Goal: Navigation & Orientation: Find specific page/section

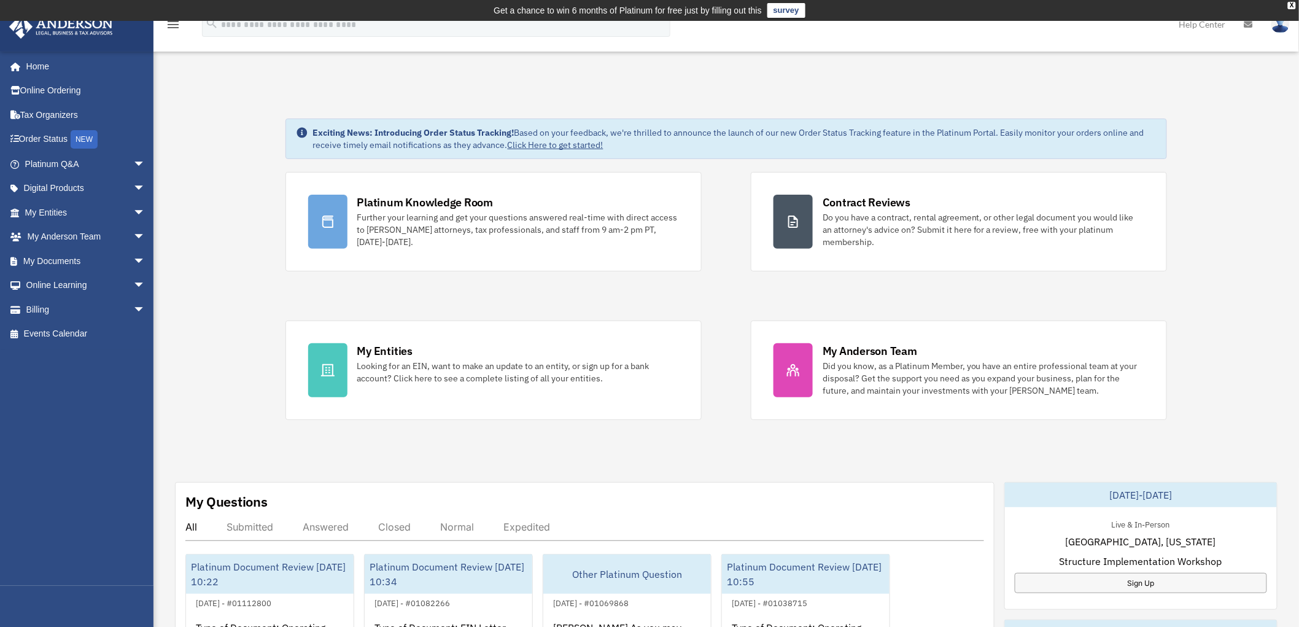
click at [215, 228] on div "Exciting News: Introducing Order Status Tracking! Based on your feedback, we're…" at bounding box center [726, 639] width 1164 height 1103
click at [133, 165] on span "arrow_drop_down" at bounding box center [145, 164] width 25 height 25
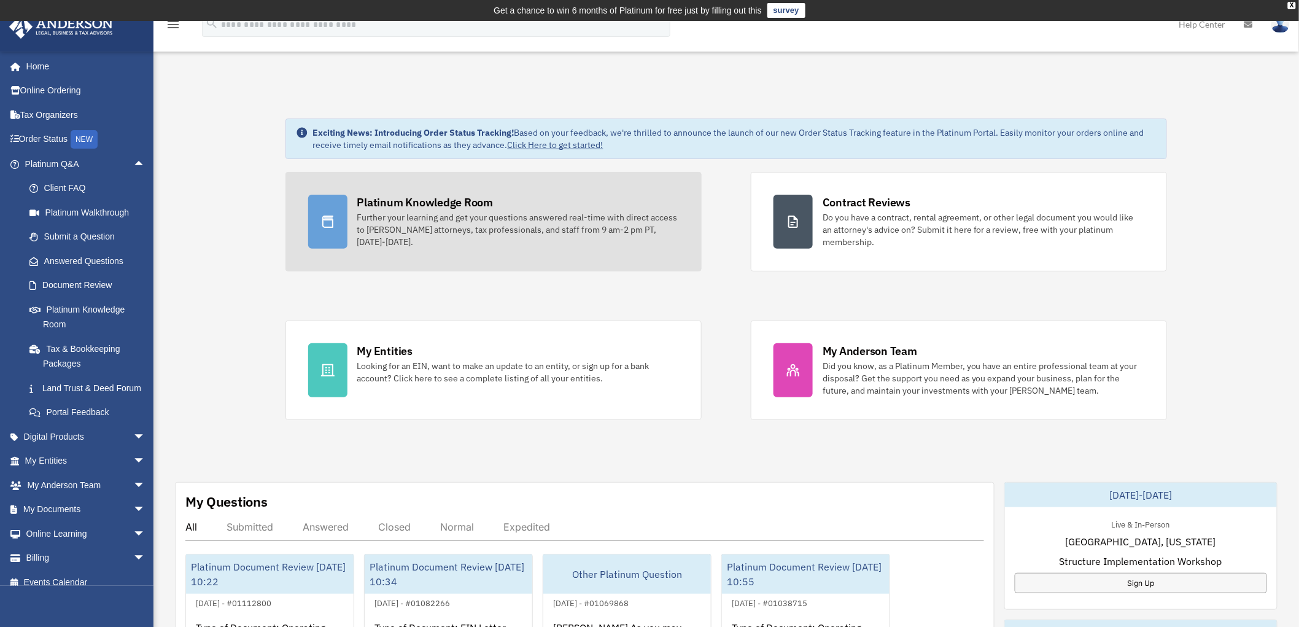
click at [414, 226] on div "Further your learning and get your questions answered real-time with direct acc…" at bounding box center [518, 229] width 322 height 37
click at [438, 217] on div "Further your learning and get your questions answered real-time with direct acc…" at bounding box center [518, 229] width 322 height 37
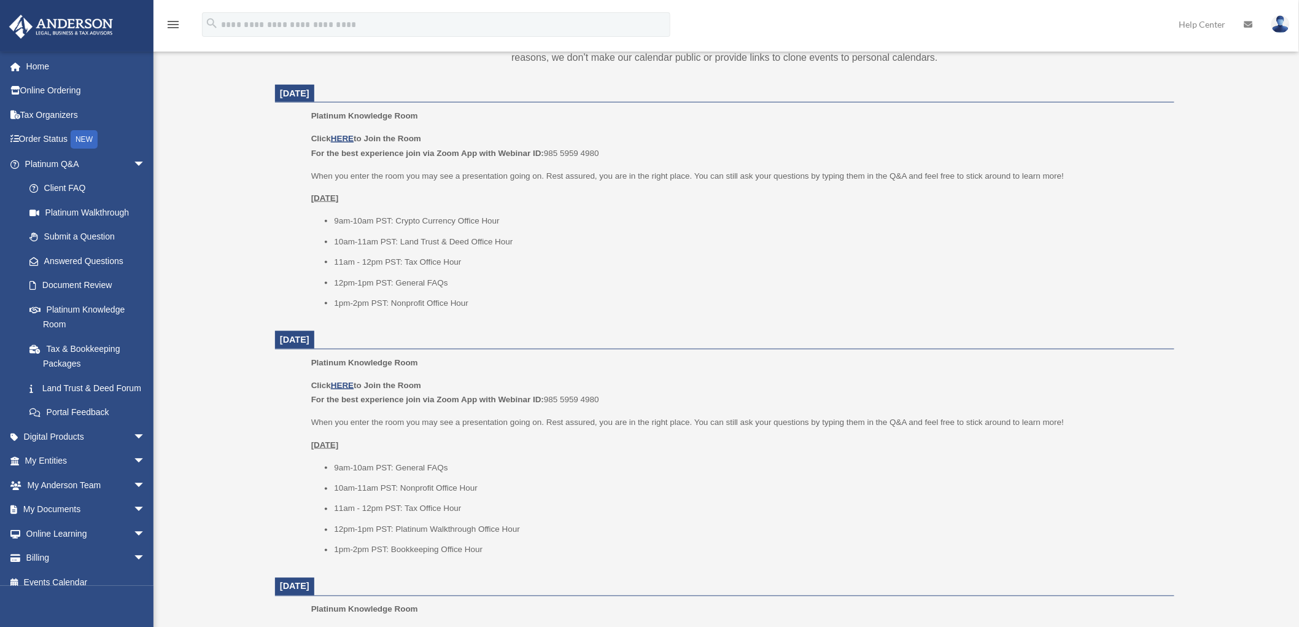
scroll to position [487, 0]
click at [250, 270] on div "Platinum Knowledge Room bob.apples@andersonadvisors.com Sign Out bob.apples@and…" at bounding box center [649, 447] width 1299 height 1722
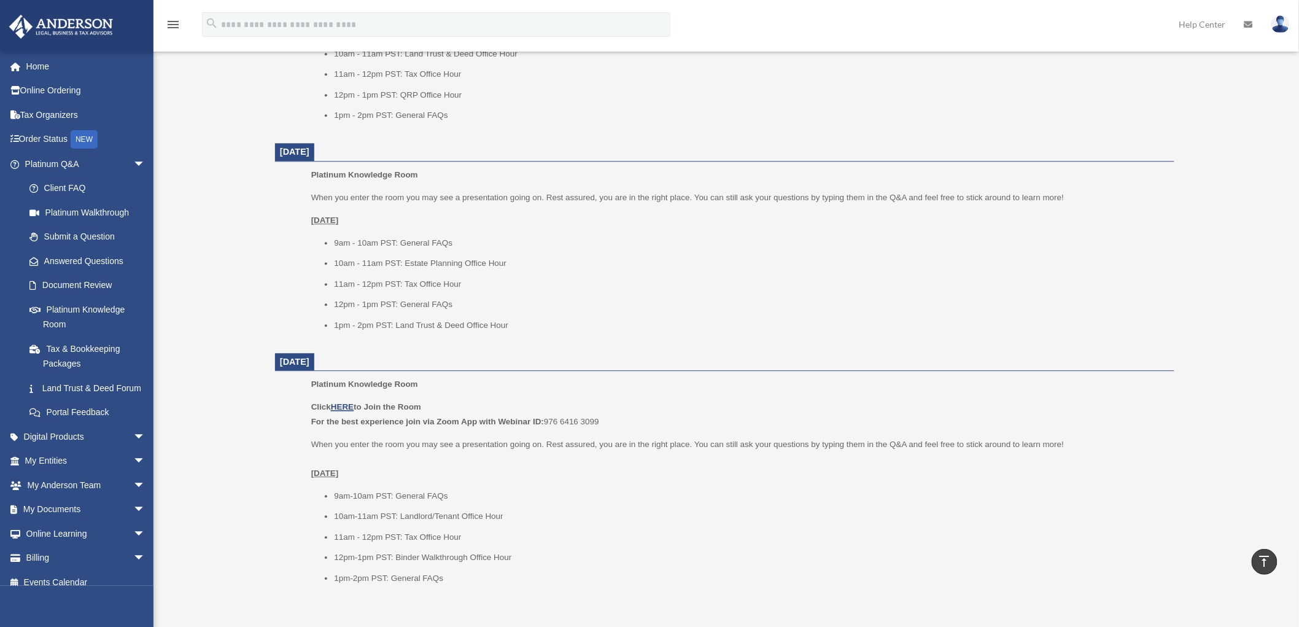
scroll to position [1169, 0]
click at [133, 498] on span "arrow_drop_down" at bounding box center [145, 485] width 25 height 25
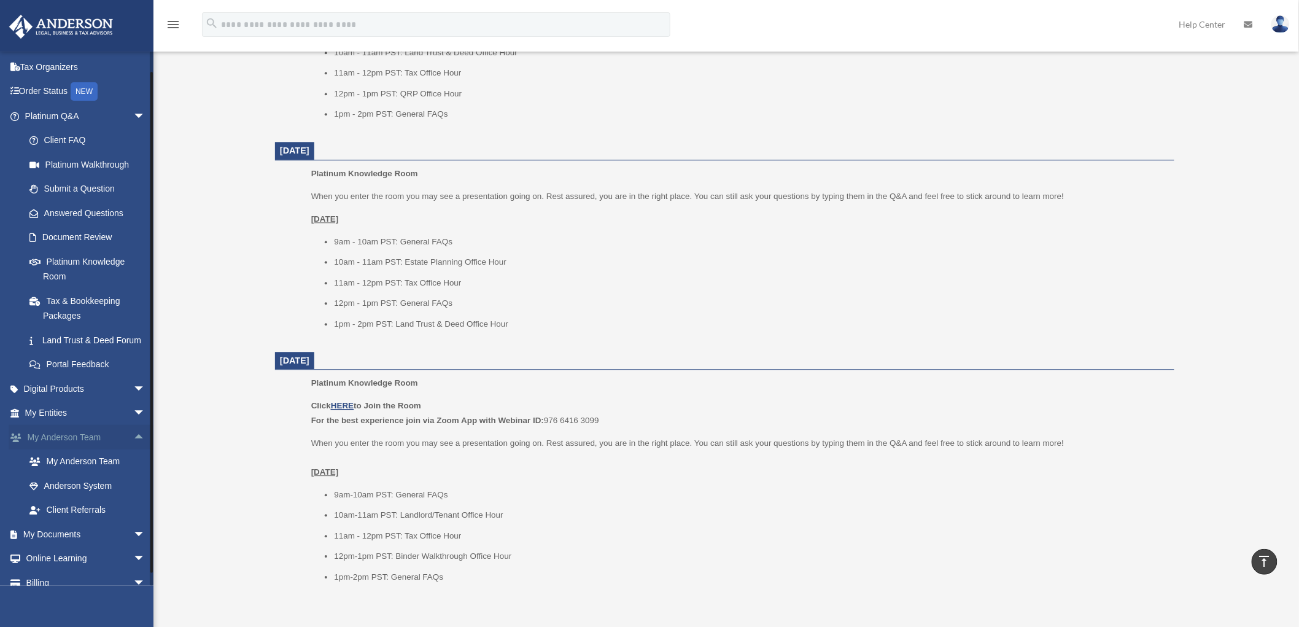
scroll to position [98, 0]
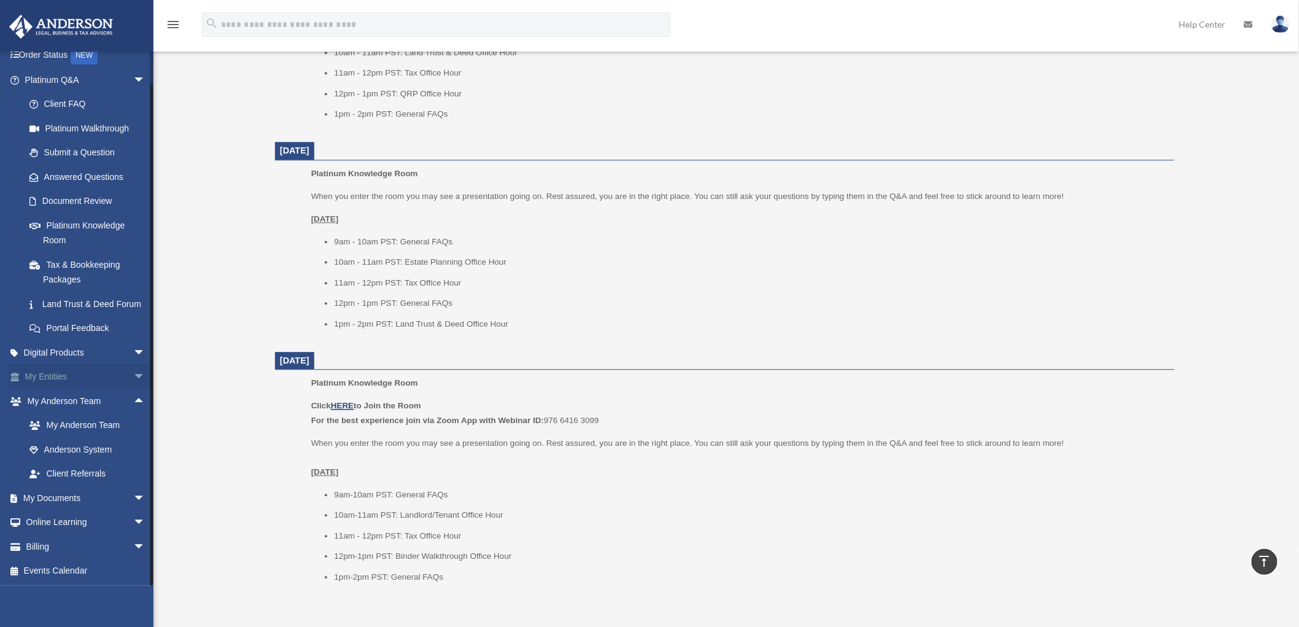
click at [133, 375] on span "arrow_drop_down" at bounding box center [145, 377] width 25 height 25
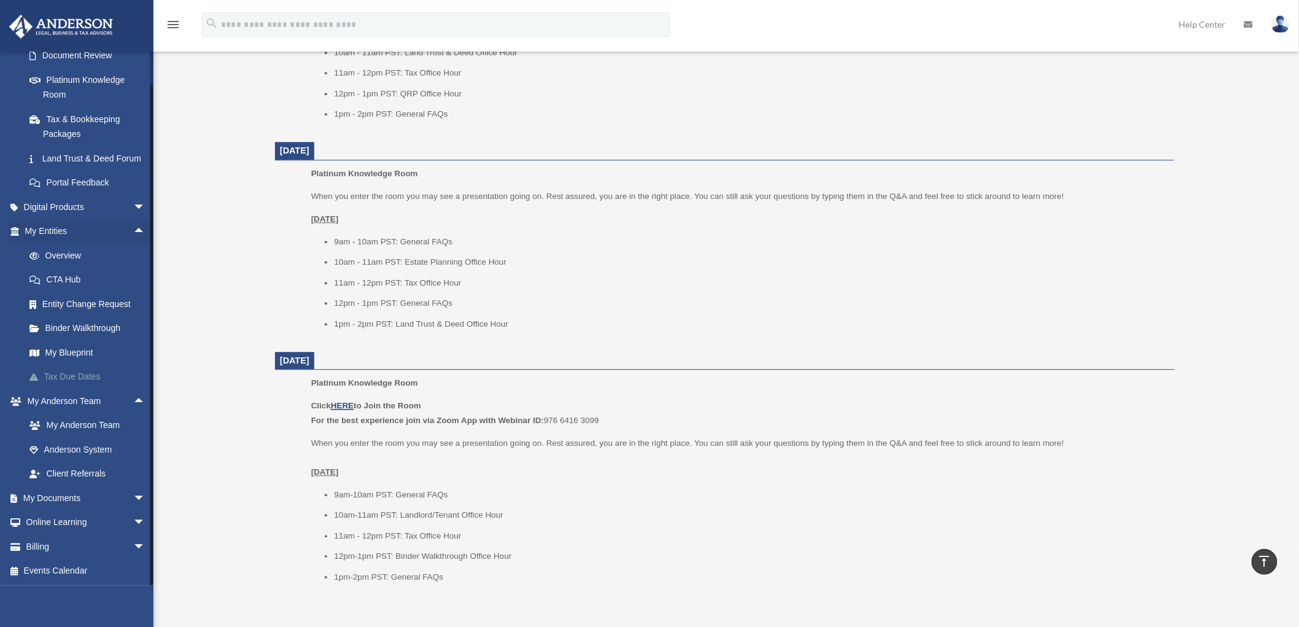
scroll to position [243, 0]
click at [133, 495] on span "arrow_drop_down" at bounding box center [145, 498] width 25 height 25
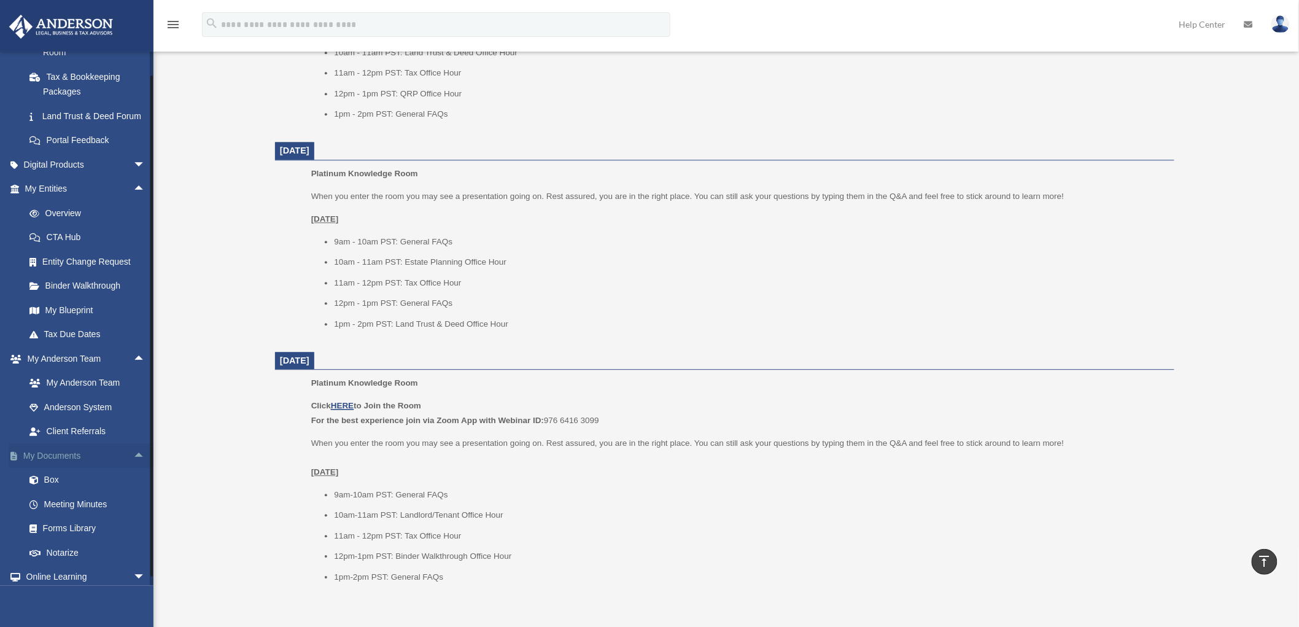
scroll to position [311, 0]
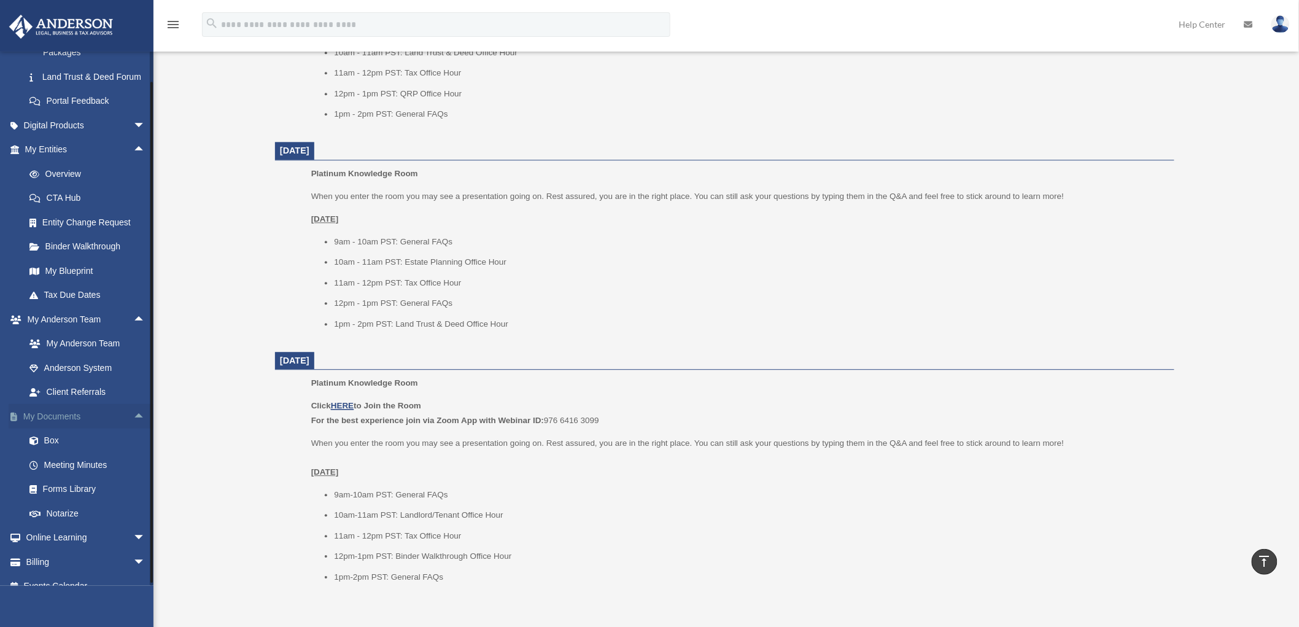
drag, startPoint x: 53, startPoint y: 430, endPoint x: 71, endPoint y: 427, distance: 18.2
click at [53, 428] on link "My Documents arrow_drop_up" at bounding box center [86, 416] width 155 height 25
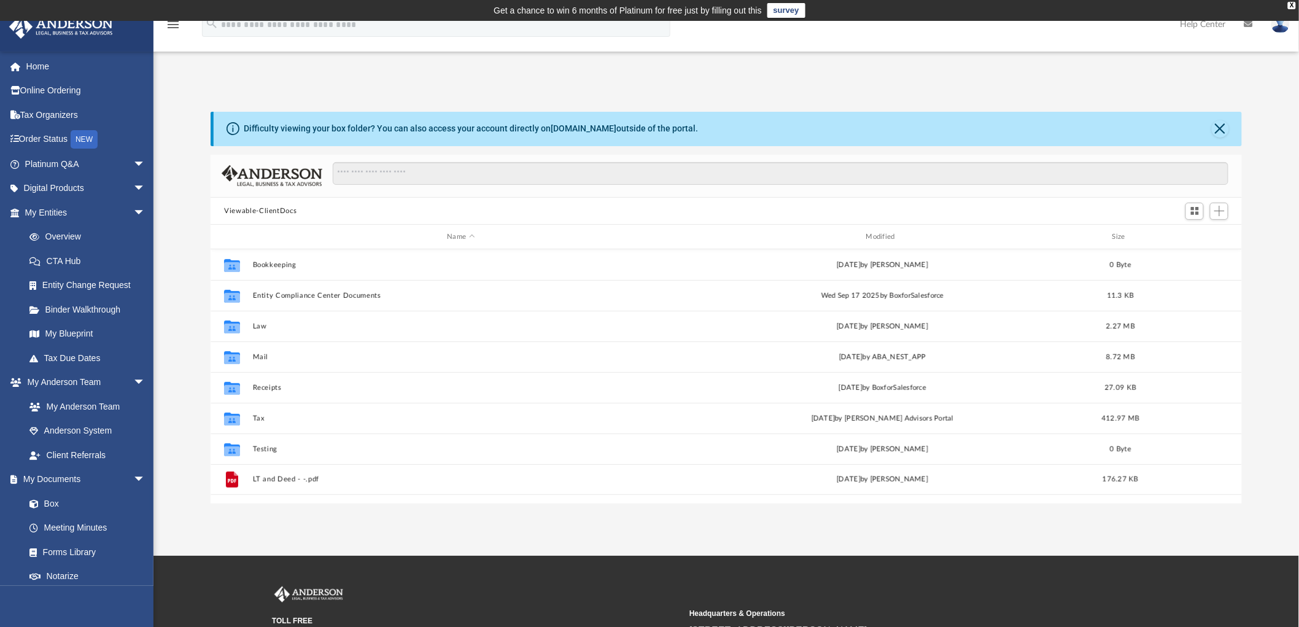
scroll to position [268, 1021]
click at [133, 162] on span "arrow_drop_down" at bounding box center [145, 164] width 25 height 25
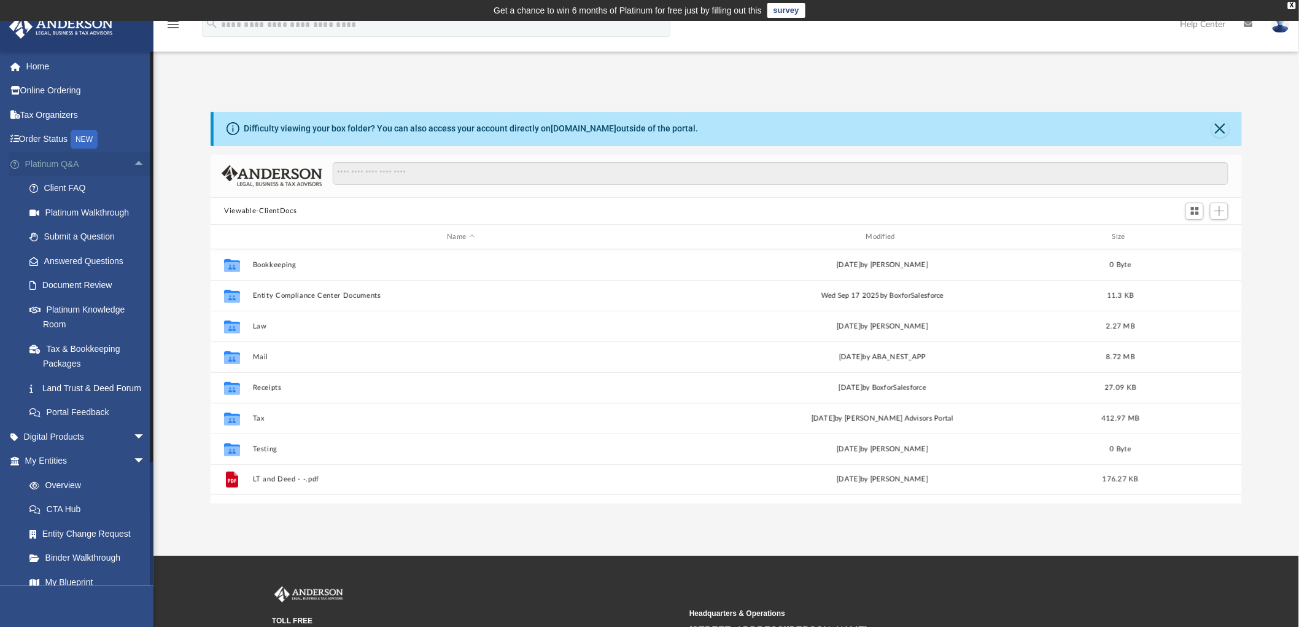
click at [133, 162] on span "arrow_drop_up" at bounding box center [145, 164] width 25 height 25
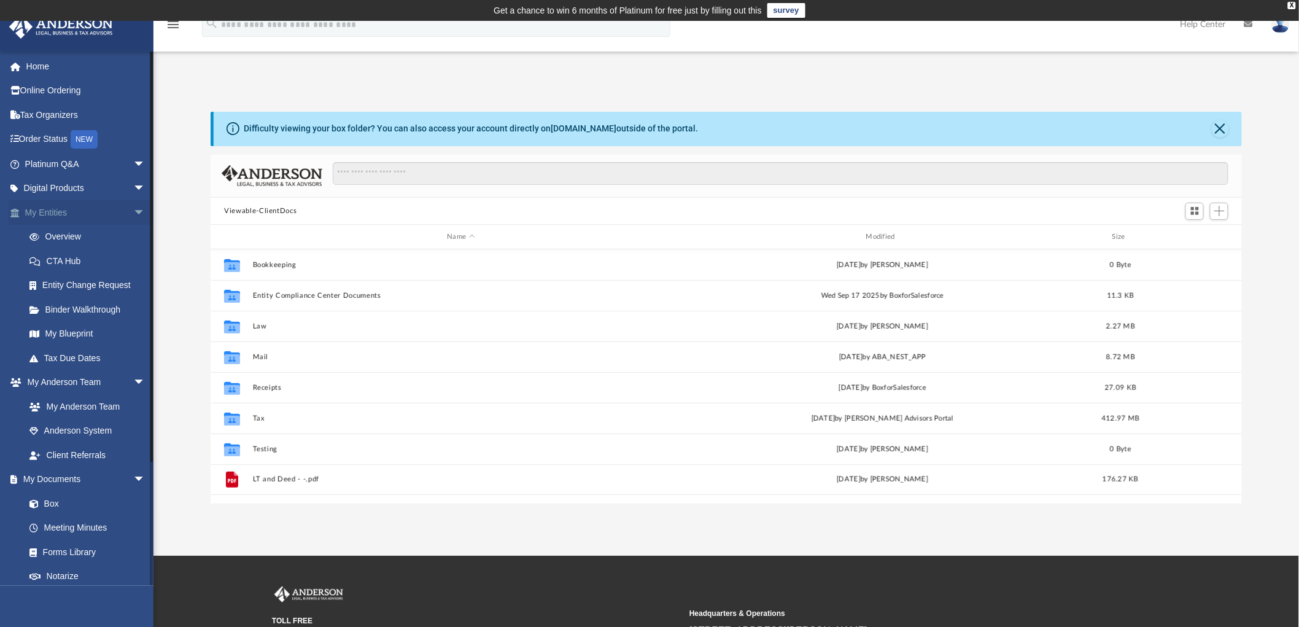
click at [133, 206] on span "arrow_drop_down" at bounding box center [145, 212] width 25 height 25
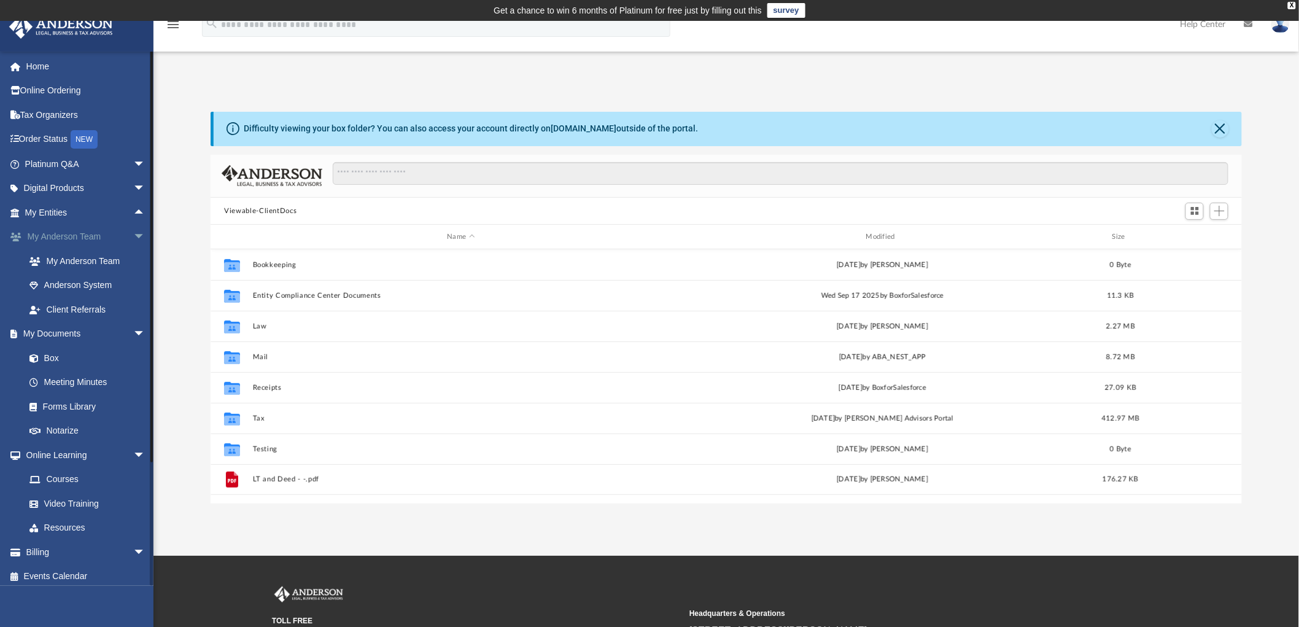
click at [133, 232] on span "arrow_drop_down" at bounding box center [145, 237] width 25 height 25
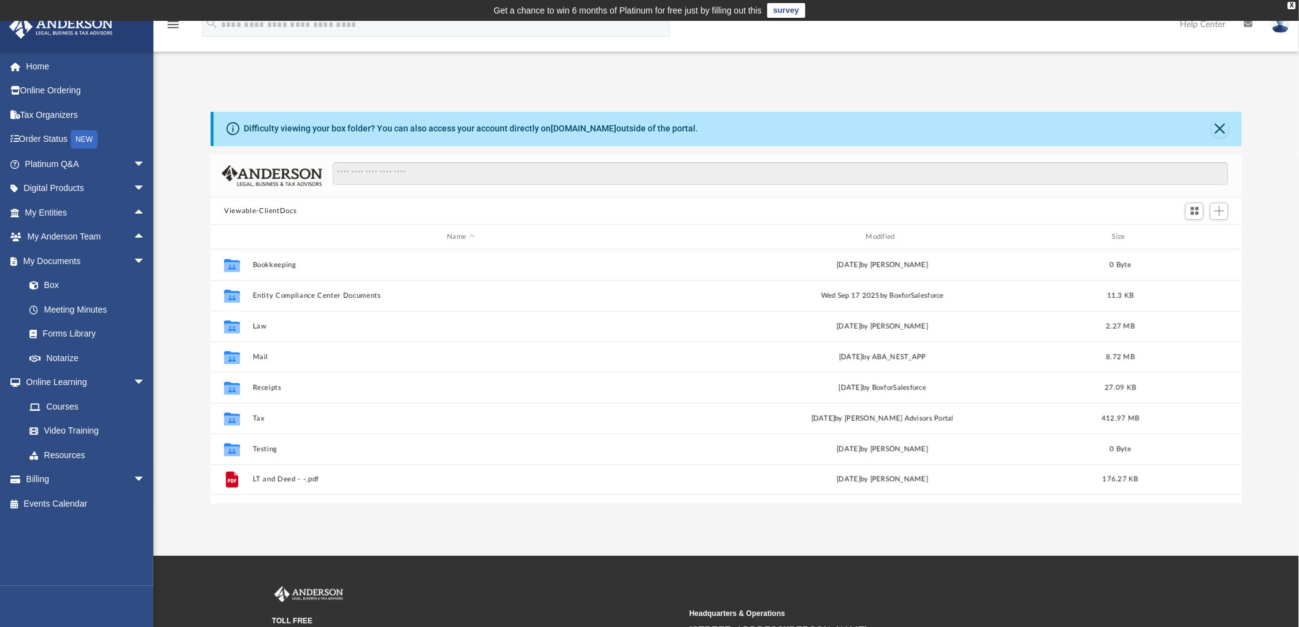
click at [189, 339] on div "Difficulty viewing your box folder? You can also access your account directly o…" at bounding box center [725, 308] width 1145 height 392
click at [133, 231] on span "arrow_drop_up" at bounding box center [145, 237] width 25 height 25
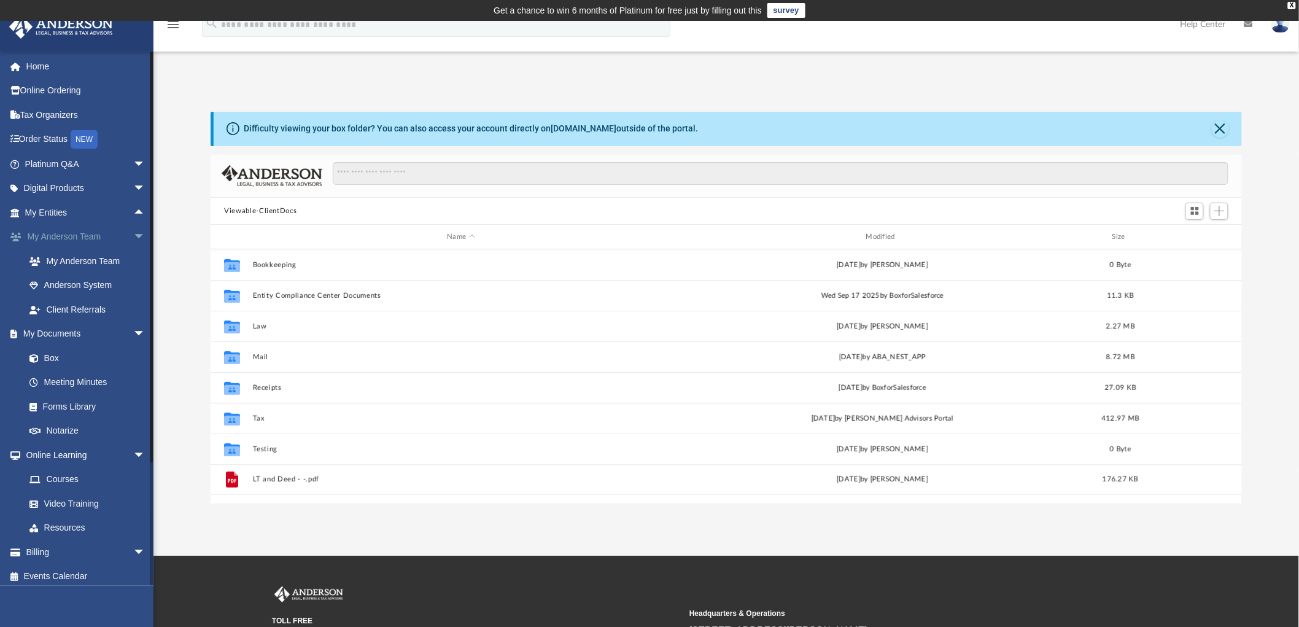
click at [133, 232] on span "arrow_drop_down" at bounding box center [145, 237] width 25 height 25
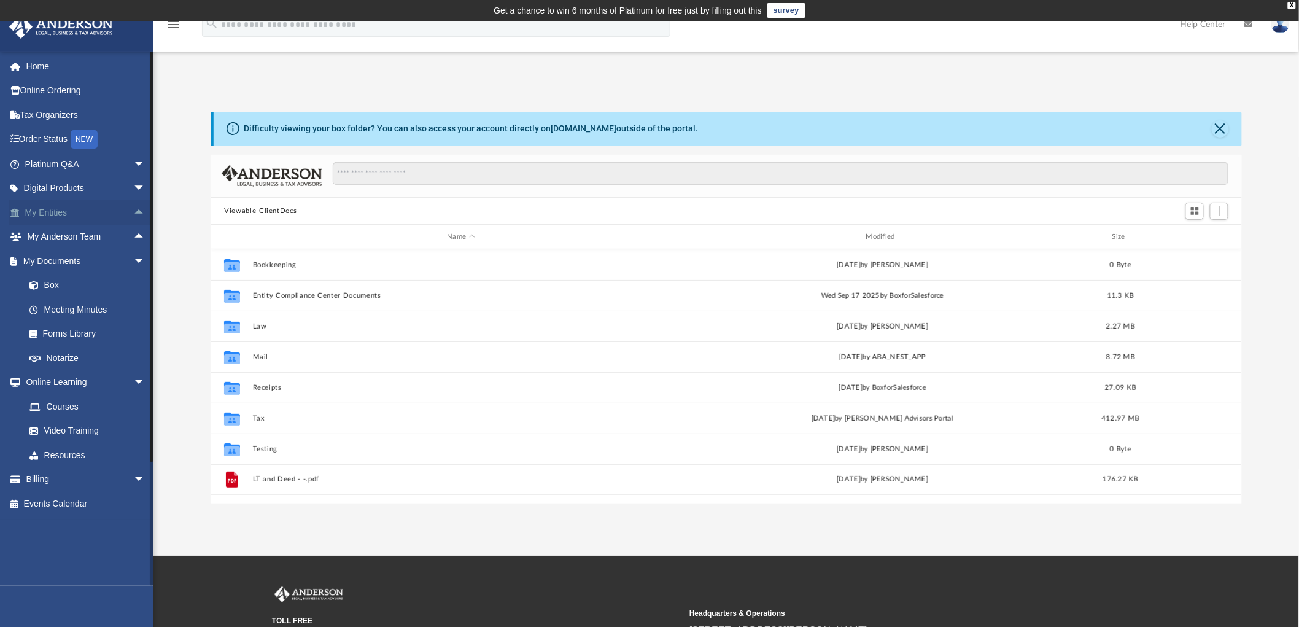
click at [133, 219] on span "arrow_drop_up" at bounding box center [145, 212] width 25 height 25
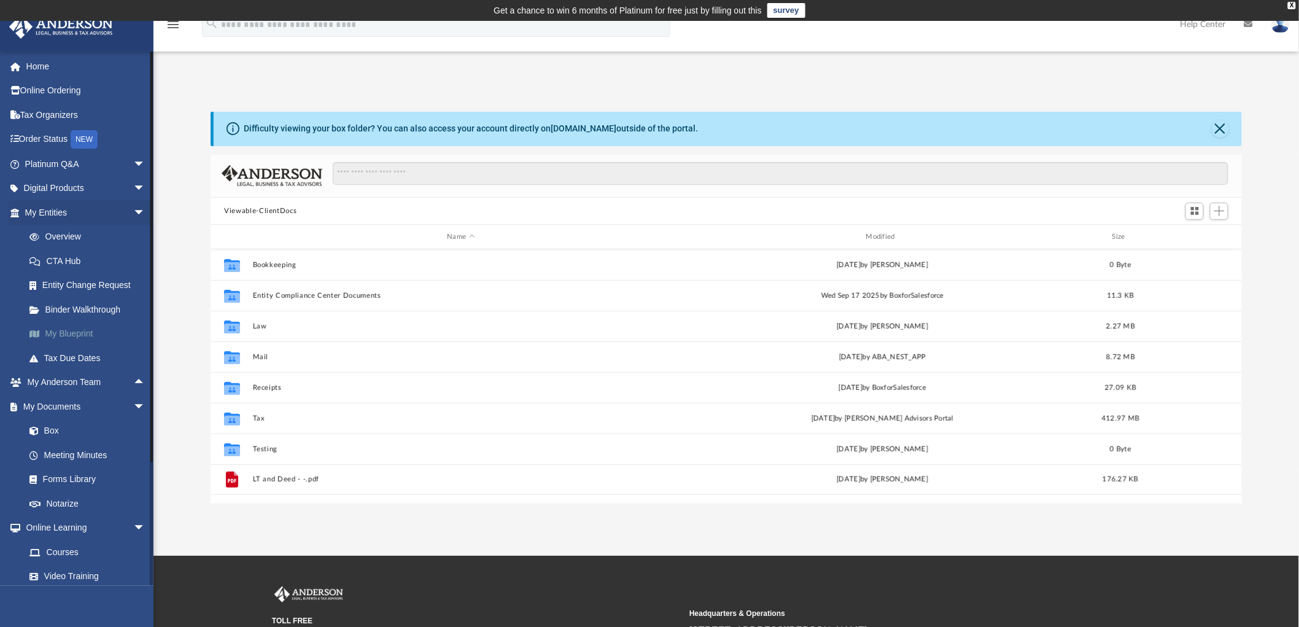
click at [65, 338] on link "My Blueprint" at bounding box center [90, 334] width 147 height 25
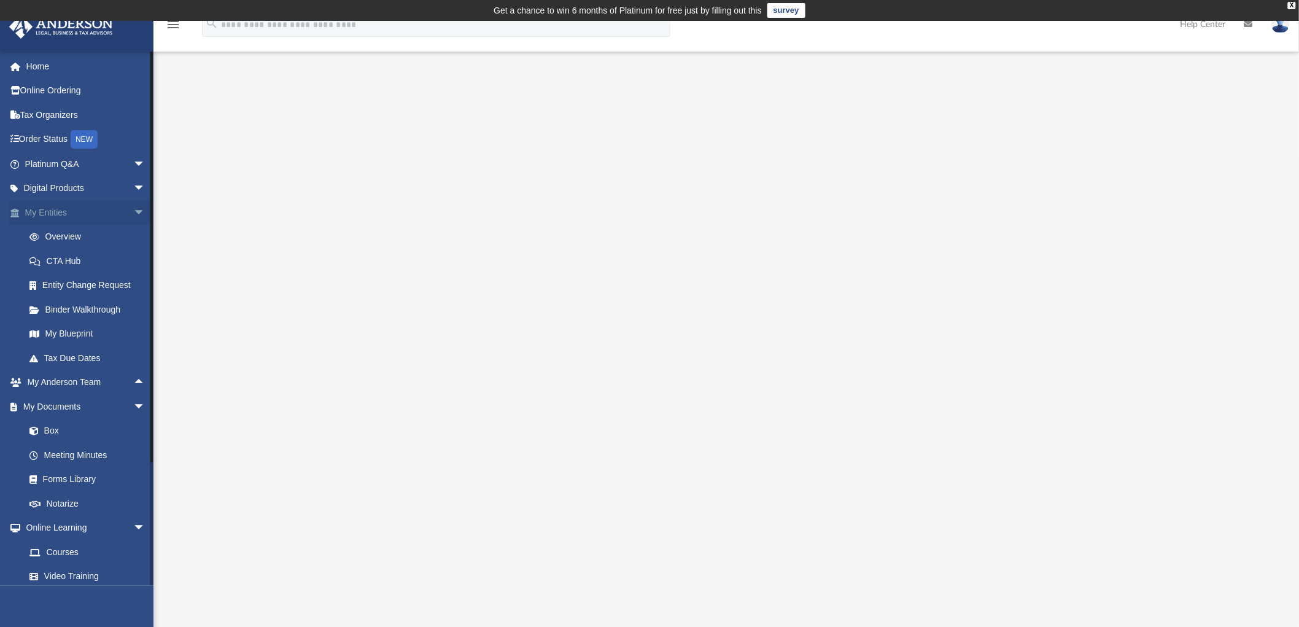
click at [56, 212] on link "My Entities arrow_drop_down" at bounding box center [86, 212] width 155 height 25
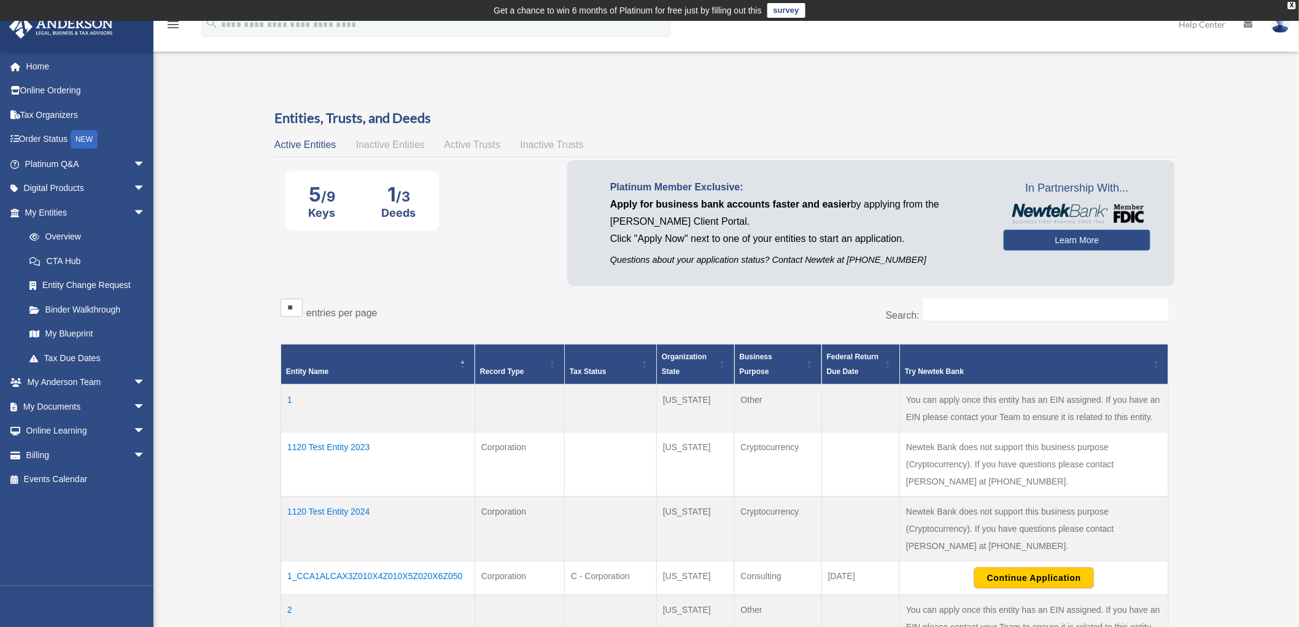
click at [203, 264] on div "Overview bob.apples@andersonadvisors.com Sign Out bob.apples@andersonadvisors.c…" at bounding box center [649, 544] width 1299 height 943
click at [211, 269] on div "Overview bob.apples@andersonadvisors.com Sign Out bob.apples@andersonadvisors.c…" at bounding box center [649, 544] width 1299 height 943
click at [133, 186] on span "arrow_drop_down" at bounding box center [145, 188] width 25 height 25
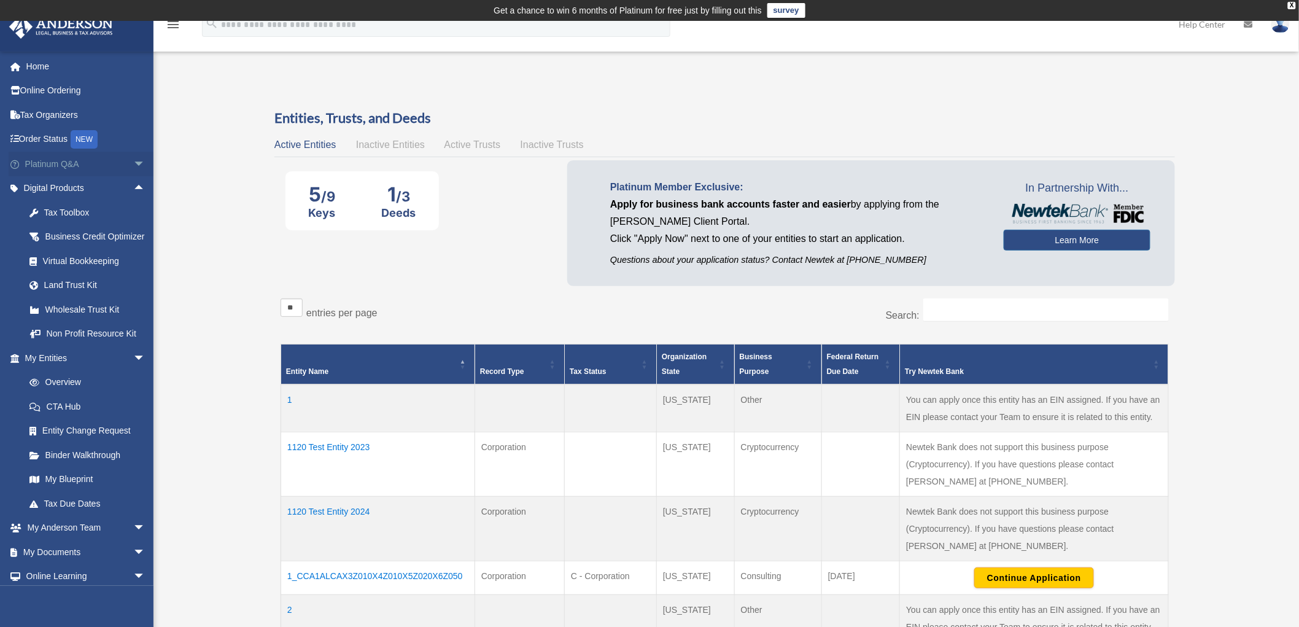
click at [133, 163] on span "arrow_drop_down" at bounding box center [145, 164] width 25 height 25
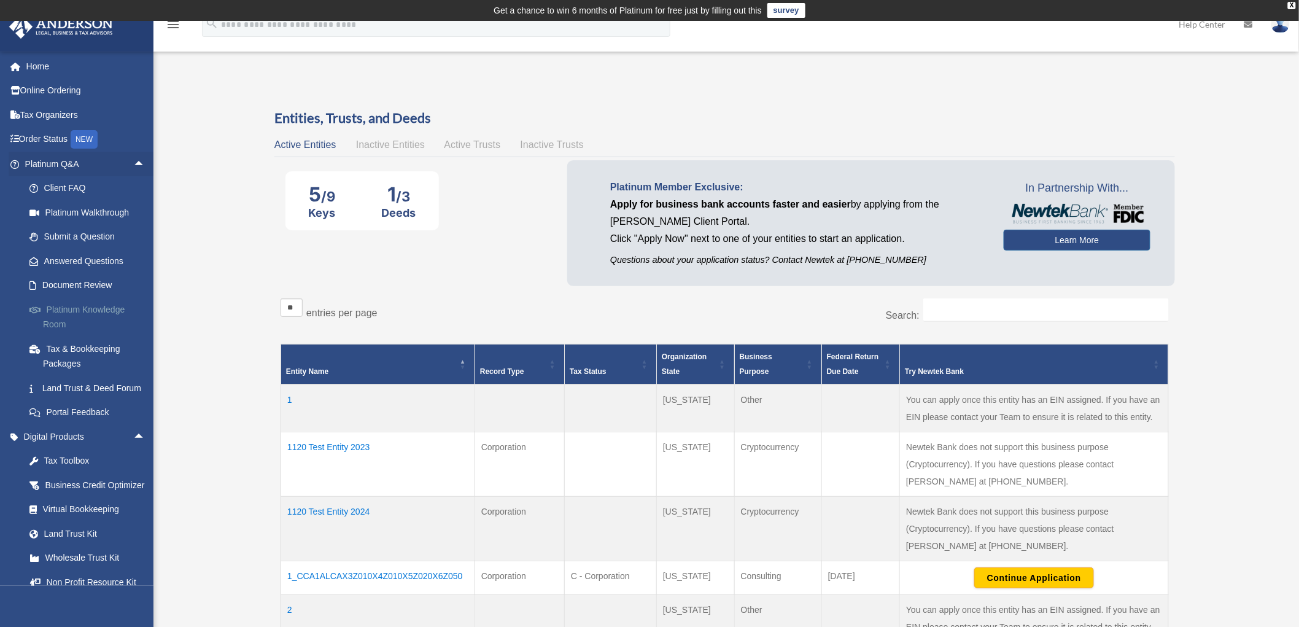
click at [56, 317] on link "Platinum Knowledge Room" at bounding box center [90, 316] width 147 height 39
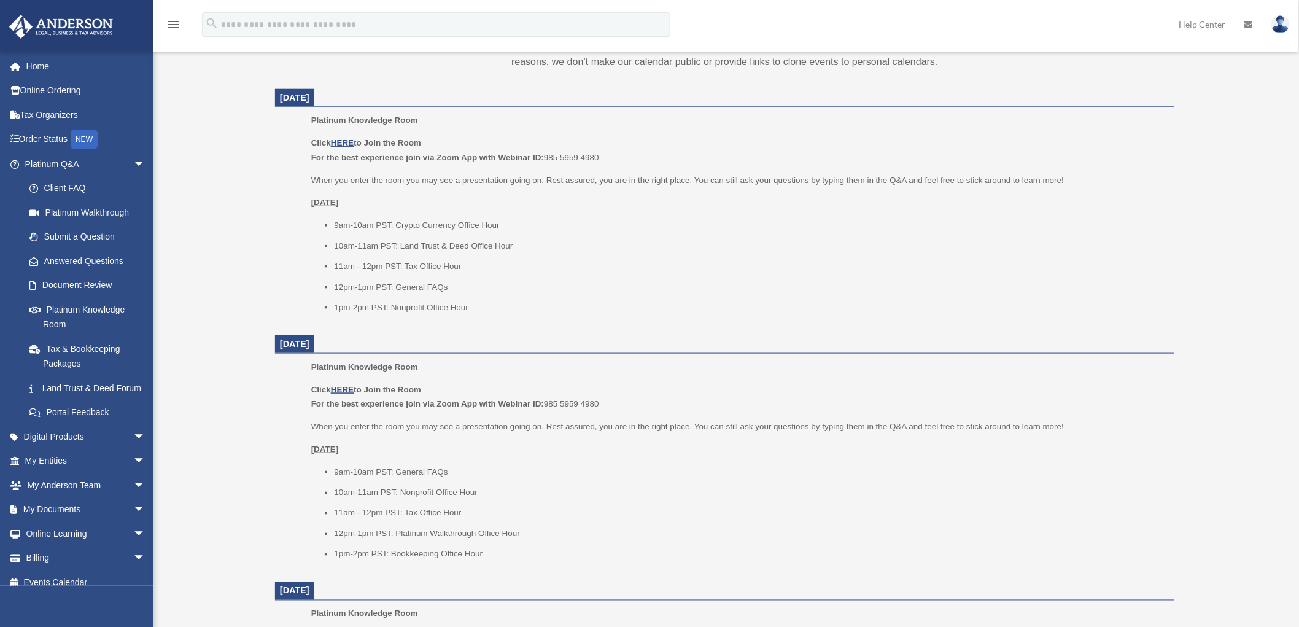
scroll to position [635, 0]
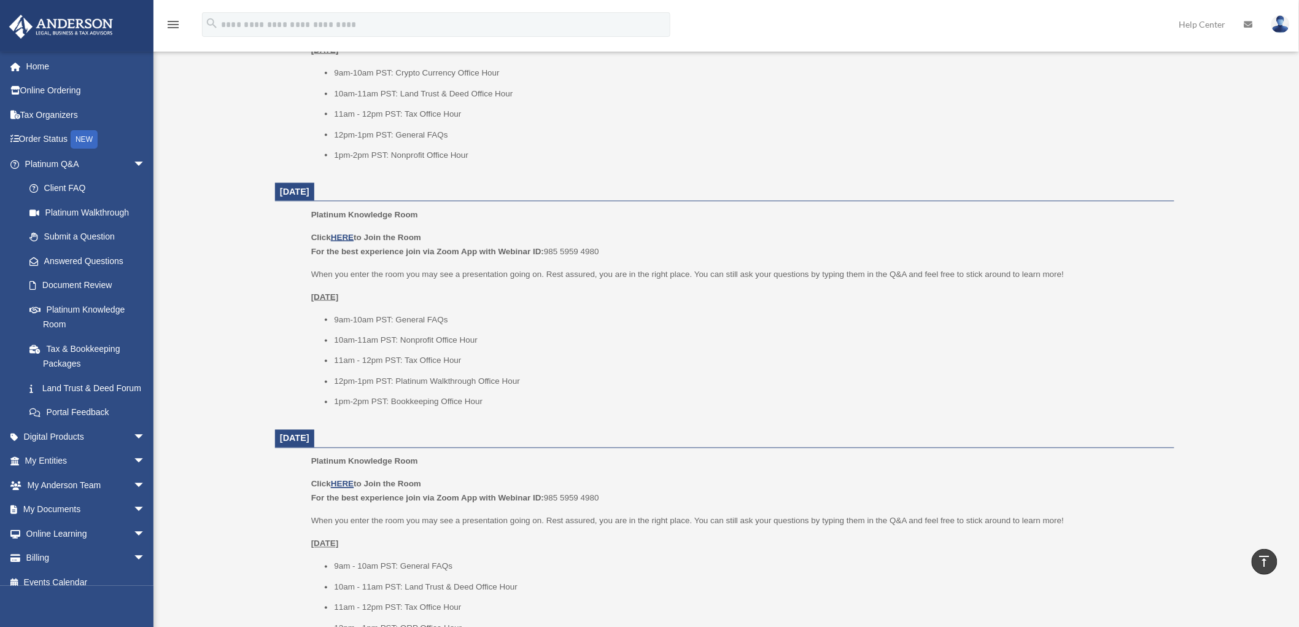
click at [254, 381] on div "Platinum Knowledge Room date_range Published on Last updated [DATE] [DATE] by […" at bounding box center [726, 306] width 945 height 1707
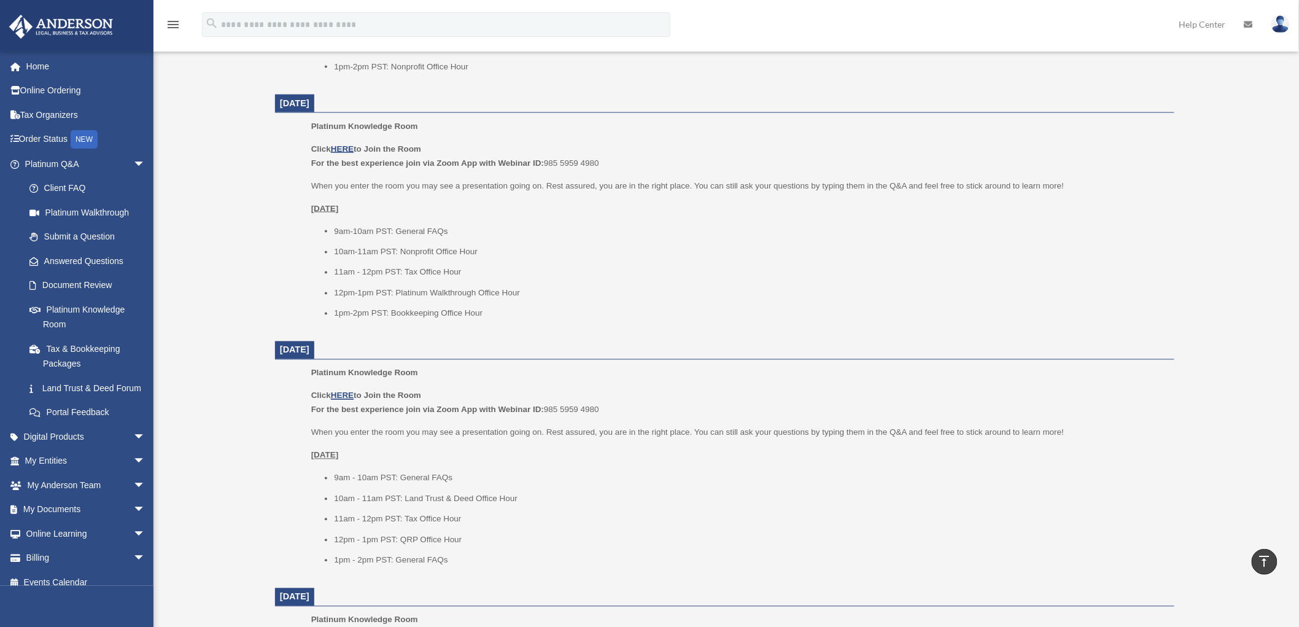
scroll to position [839, 0]
